Goal: Task Accomplishment & Management: Use online tool/utility

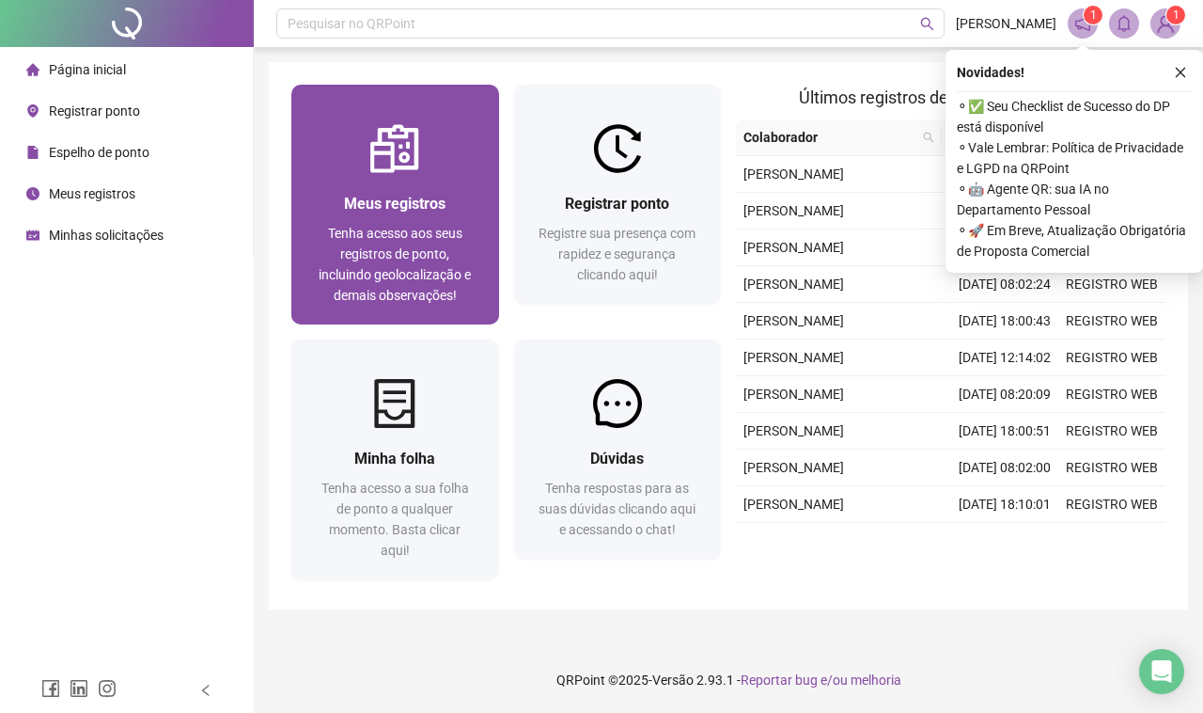
click at [401, 195] on span "Meus registros" at bounding box center [395, 204] width 102 height 18
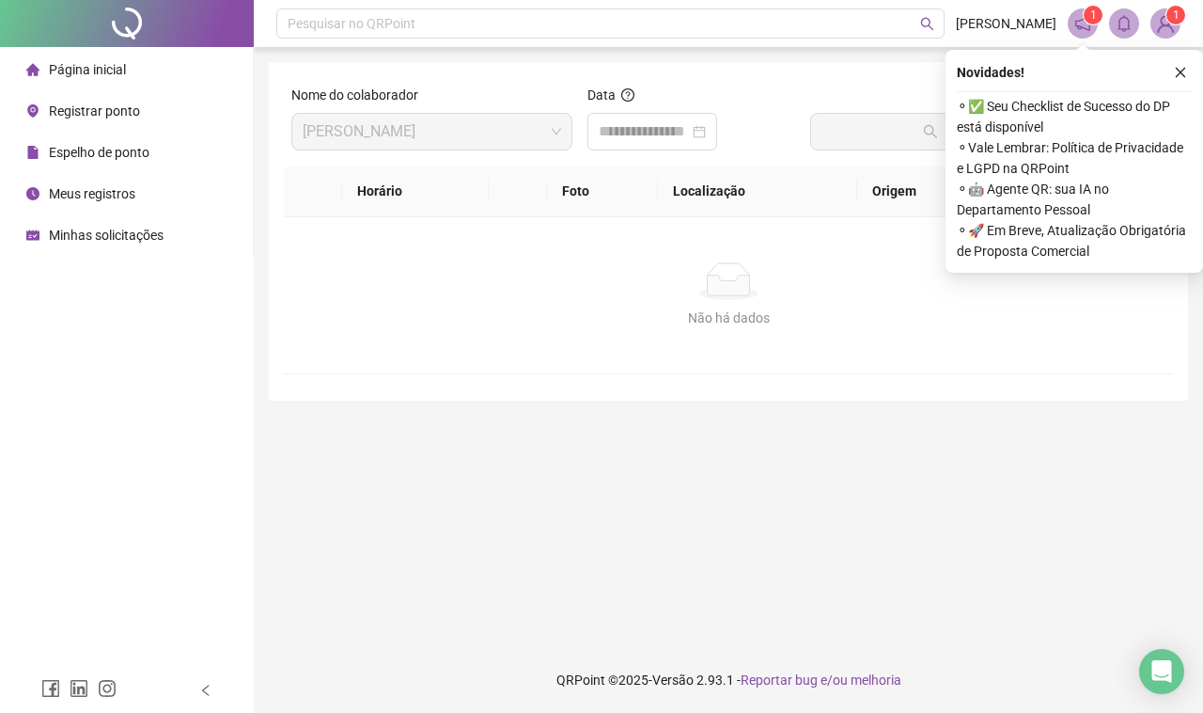
click at [119, 109] on span "Registrar ponto" at bounding box center [94, 110] width 91 height 15
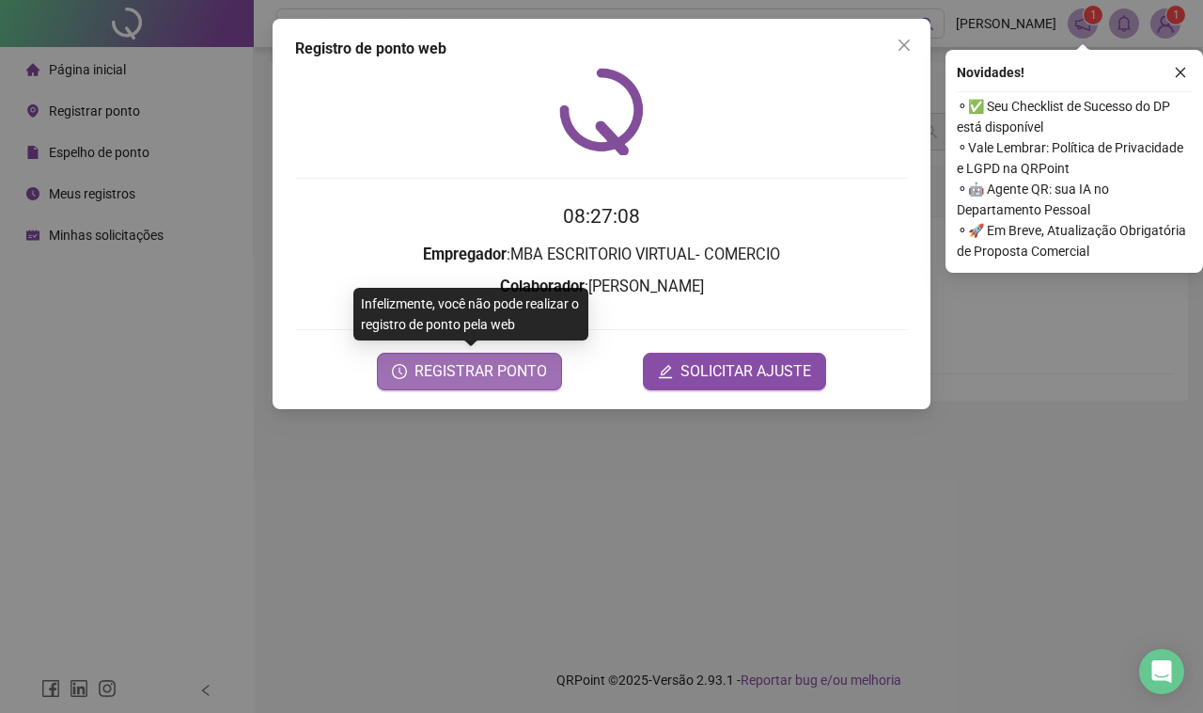
click at [513, 365] on span "REGISTRAR PONTO" at bounding box center [481, 371] width 133 height 23
